Goal: Transaction & Acquisition: Purchase product/service

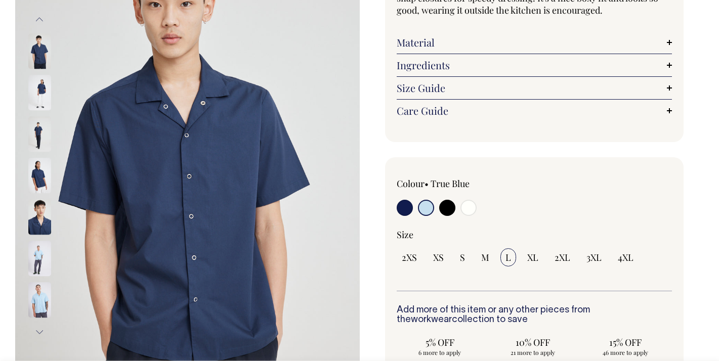
scroll to position [136, 0]
click at [427, 207] on input "radio" at bounding box center [426, 207] width 16 height 16
click at [37, 299] on img at bounding box center [39, 299] width 23 height 35
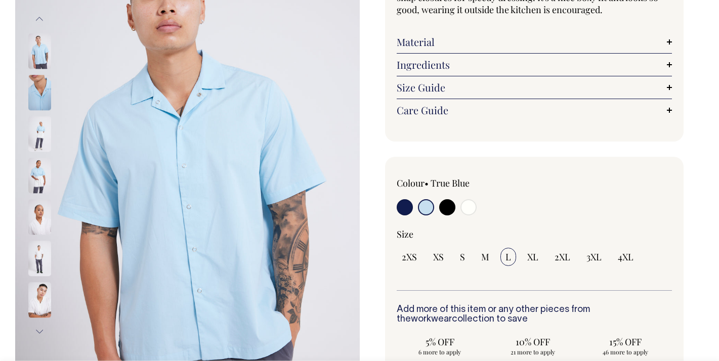
click at [38, 137] on img at bounding box center [39, 134] width 23 height 35
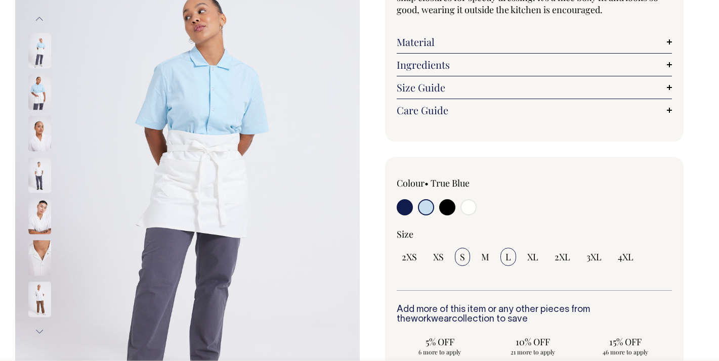
click at [463, 258] on span "S" at bounding box center [462, 257] width 5 height 12
click at [463, 258] on input "S" at bounding box center [462, 257] width 15 height 18
radio input "true"
select select "S"
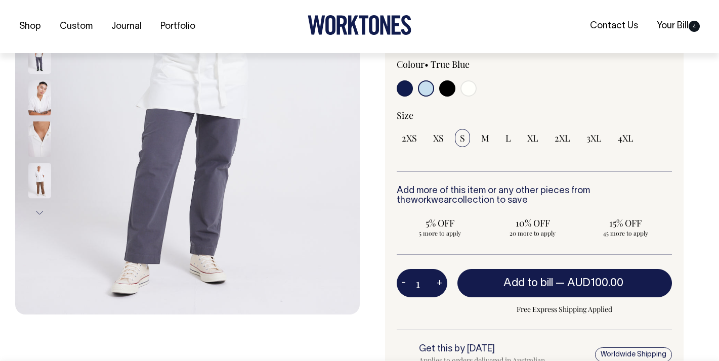
scroll to position [255, 0]
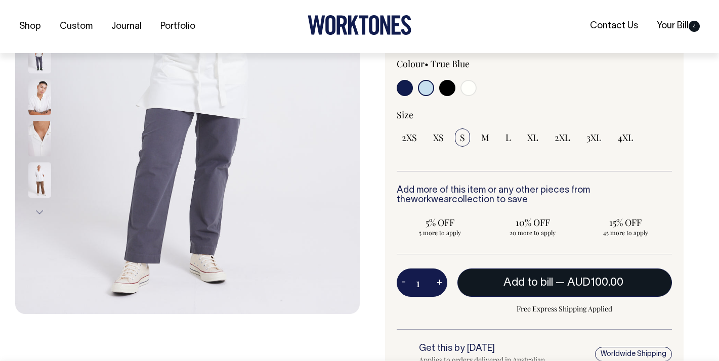
click at [515, 284] on span "Add to bill" at bounding box center [528, 283] width 50 height 10
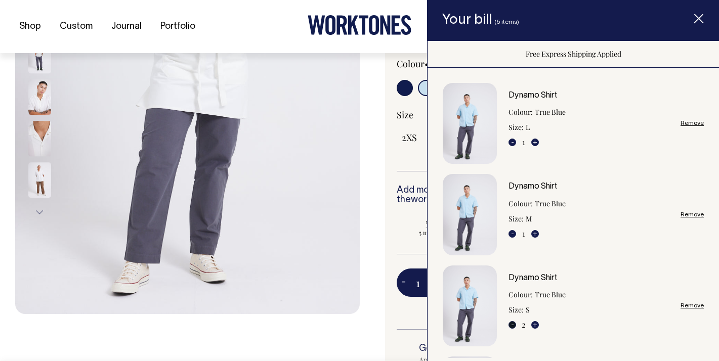
click at [511, 325] on button "-" at bounding box center [512, 325] width 8 height 8
type input "1"
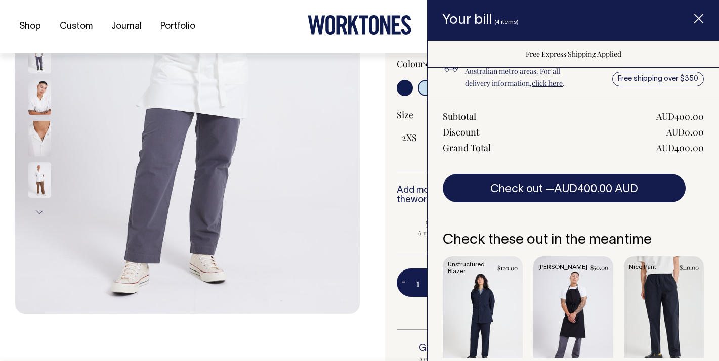
scroll to position [424, 0]
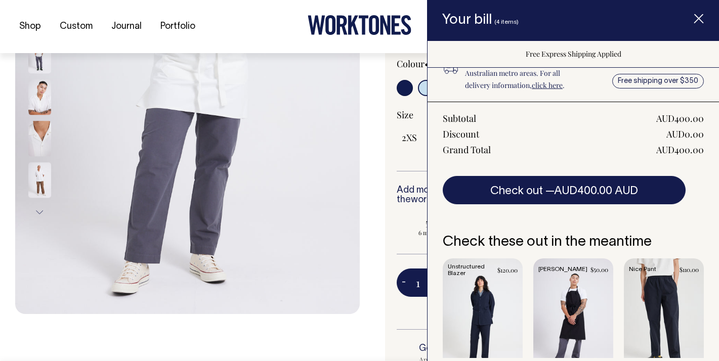
click at [477, 307] on link "Item added to your cart" at bounding box center [483, 318] width 80 height 120
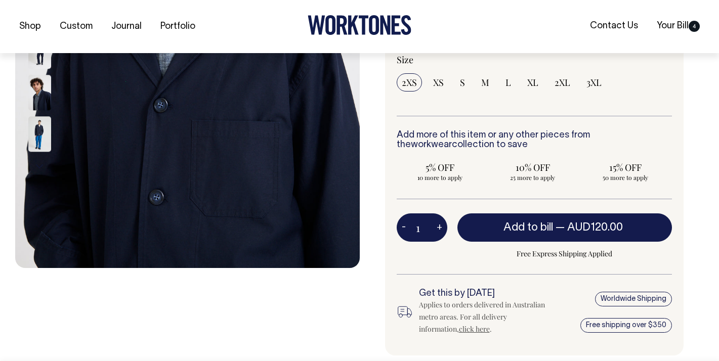
scroll to position [302, 0]
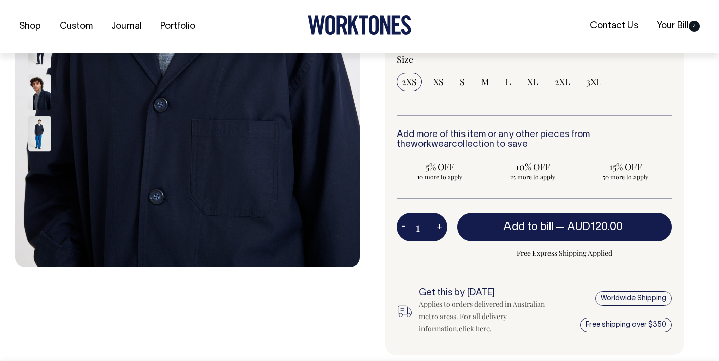
click at [43, 133] on img at bounding box center [39, 133] width 23 height 35
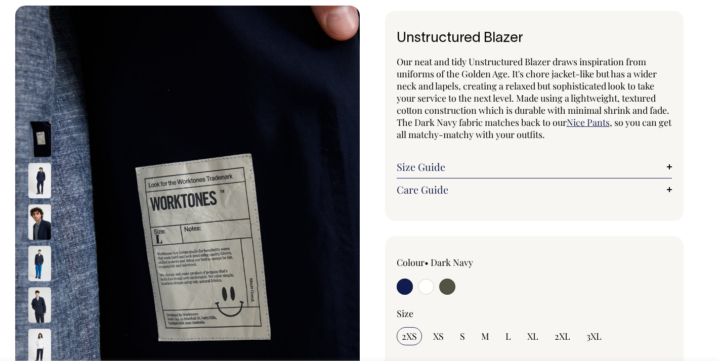
scroll to position [48, 0]
click at [33, 226] on img at bounding box center [39, 222] width 23 height 35
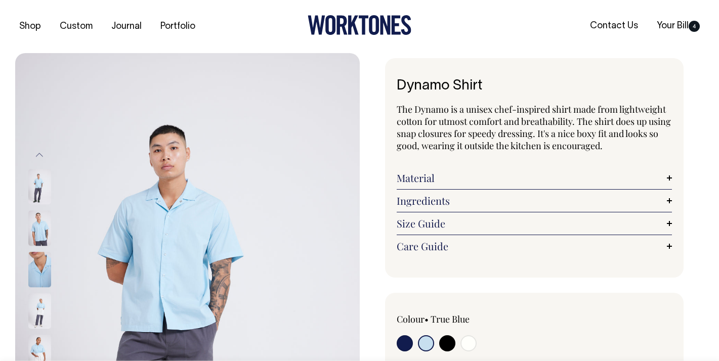
select select "True Blue"
select select "S"
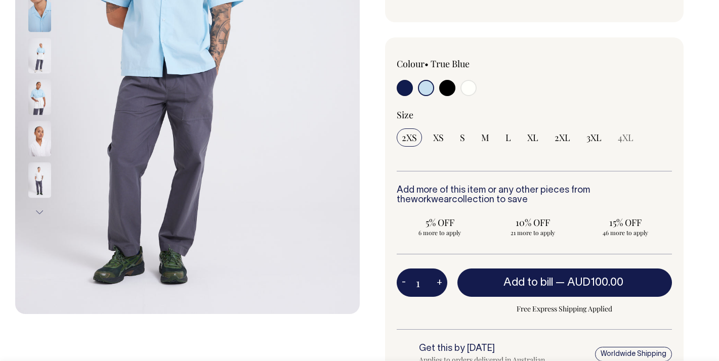
click at [405, 87] on input "radio" at bounding box center [405, 88] width 16 height 16
radio input "true"
select select "Dark Navy"
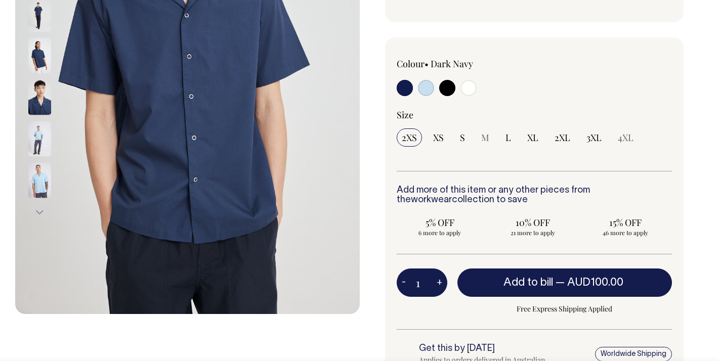
click at [453, 89] on input "radio" at bounding box center [447, 88] width 16 height 16
radio input "true"
select select "Black"
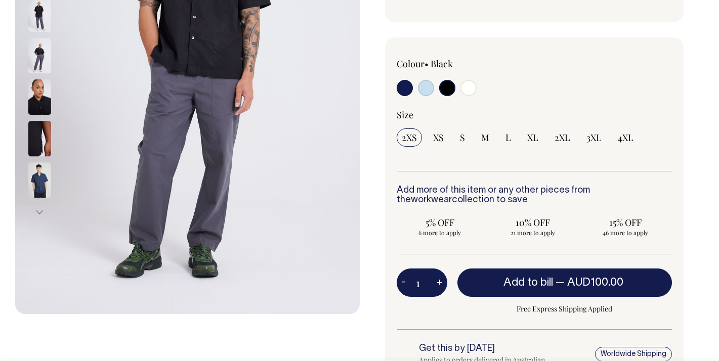
click at [471, 88] on input "radio" at bounding box center [468, 88] width 16 height 16
radio input "true"
select select "Off-White"
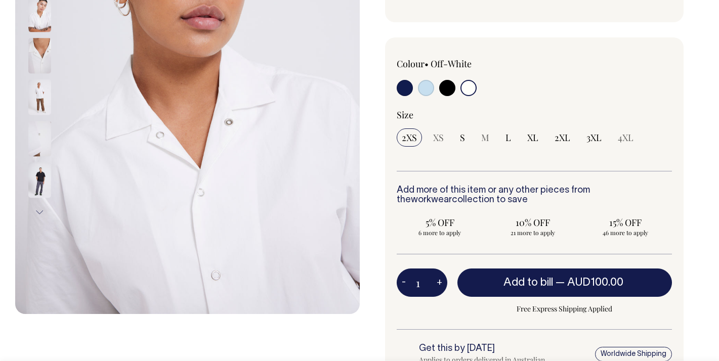
click at [40, 93] on img at bounding box center [39, 97] width 23 height 35
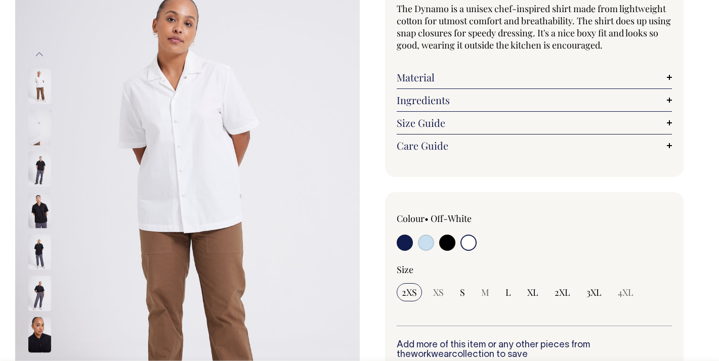
scroll to position [101, 0]
click at [430, 244] on input "radio" at bounding box center [426, 243] width 16 height 16
radio input "true"
select select "True Blue"
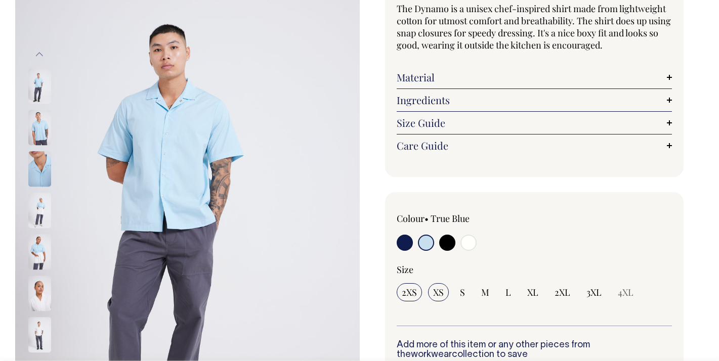
click at [434, 292] on span "XS" at bounding box center [438, 292] width 11 height 12
click at [434, 292] on input "XS" at bounding box center [438, 292] width 21 height 18
radio input "true"
select select "XS"
click at [34, 168] on img at bounding box center [39, 169] width 23 height 35
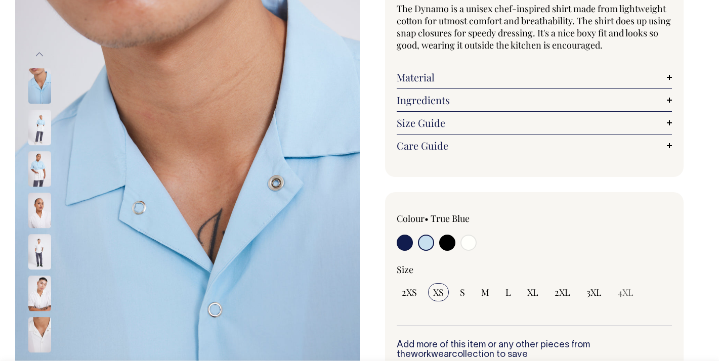
click at [38, 179] on img at bounding box center [39, 169] width 23 height 35
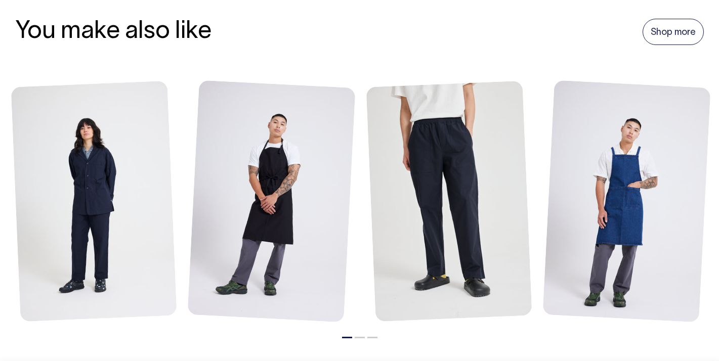
scroll to position [1190, 0]
click at [669, 28] on link "Shop more" at bounding box center [672, 32] width 61 height 26
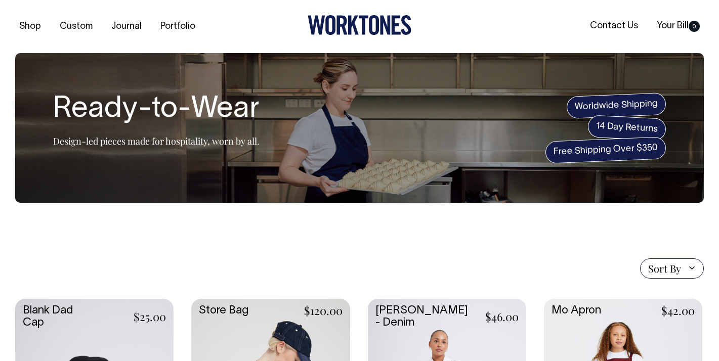
click at [71, 83] on section "Ready-to-Wear Design-led pieces made for hospitality, worn by all. Worldwide Sh…" at bounding box center [359, 128] width 688 height 150
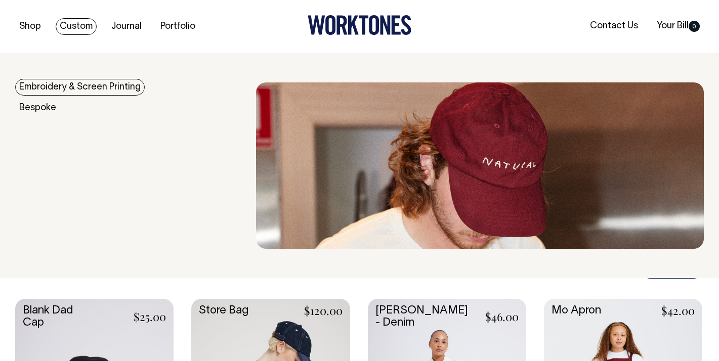
click at [73, 92] on link "Embroidery & Screen Printing" at bounding box center [79, 87] width 129 height 17
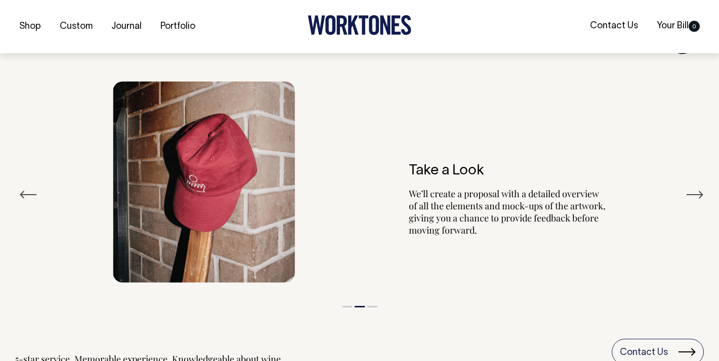
scroll to position [1119, 0]
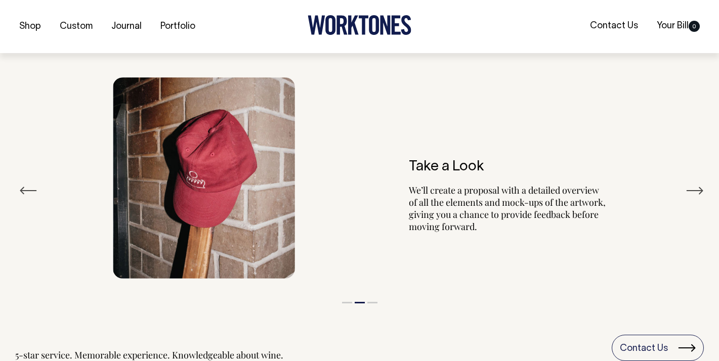
click at [699, 189] on button "Next" at bounding box center [694, 190] width 18 height 15
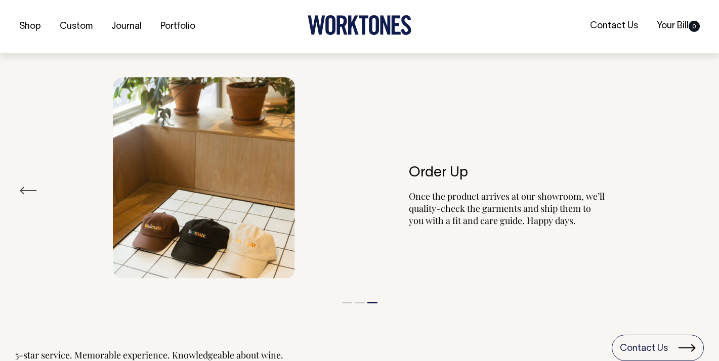
click at [699, 189] on div "Order Up Once the product arrives at our showroom, we’ll quality-check the garm…" at bounding box center [359, 178] width 688 height 232
